Goal: Information Seeking & Learning: Find specific fact

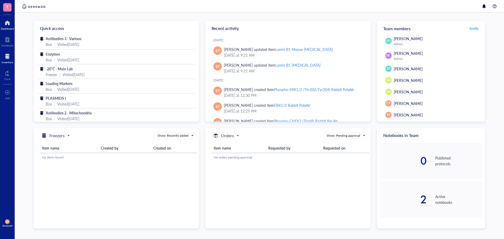
click at [7, 57] on div at bounding box center [8, 56] width 12 height 8
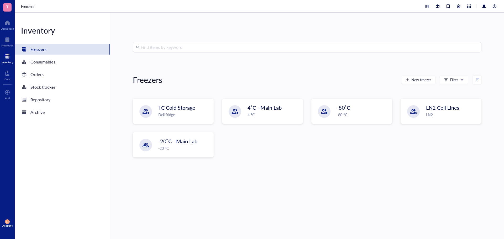
click at [164, 47] on input "search" at bounding box center [309, 47] width 337 height 10
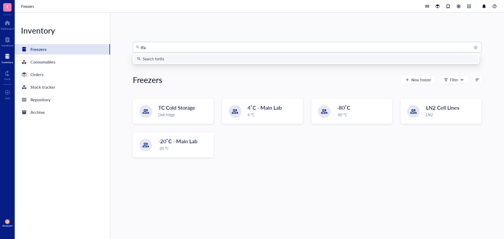
type input "tfam"
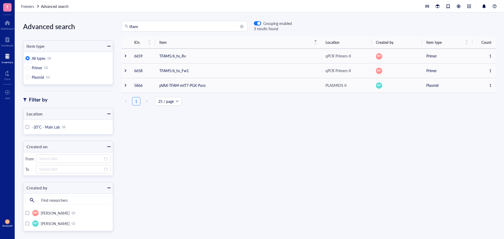
click at [178, 24] on input "tfam" at bounding box center [186, 26] width 115 height 10
type input "mttfa"
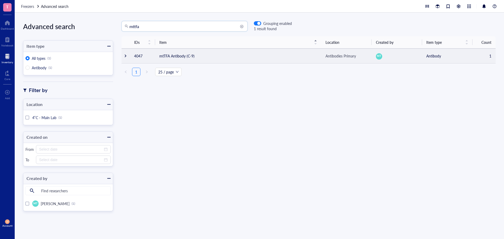
click at [184, 55] on td "mtTFA Antibody (C-9)" at bounding box center [238, 56] width 166 height 15
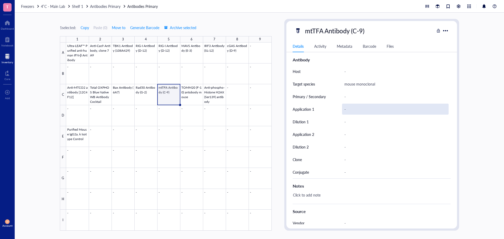
scroll to position [105, 0]
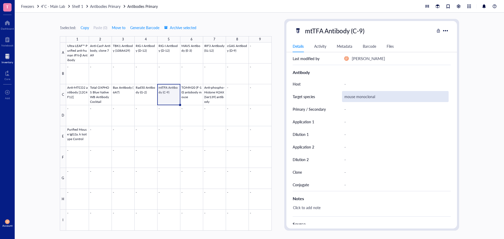
click at [357, 94] on div "mouse monoclonal" at bounding box center [395, 96] width 107 height 11
click at [316, 100] on div "Target species" at bounding box center [312, 96] width 39 height 13
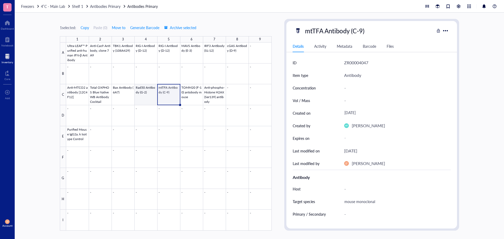
click at [145, 91] on div at bounding box center [168, 137] width 205 height 188
click at [173, 89] on div at bounding box center [168, 137] width 205 height 188
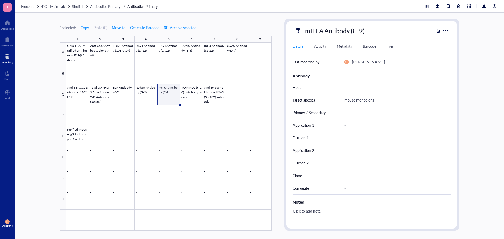
scroll to position [105, 0]
